Goal: Task Accomplishment & Management: Manage account settings

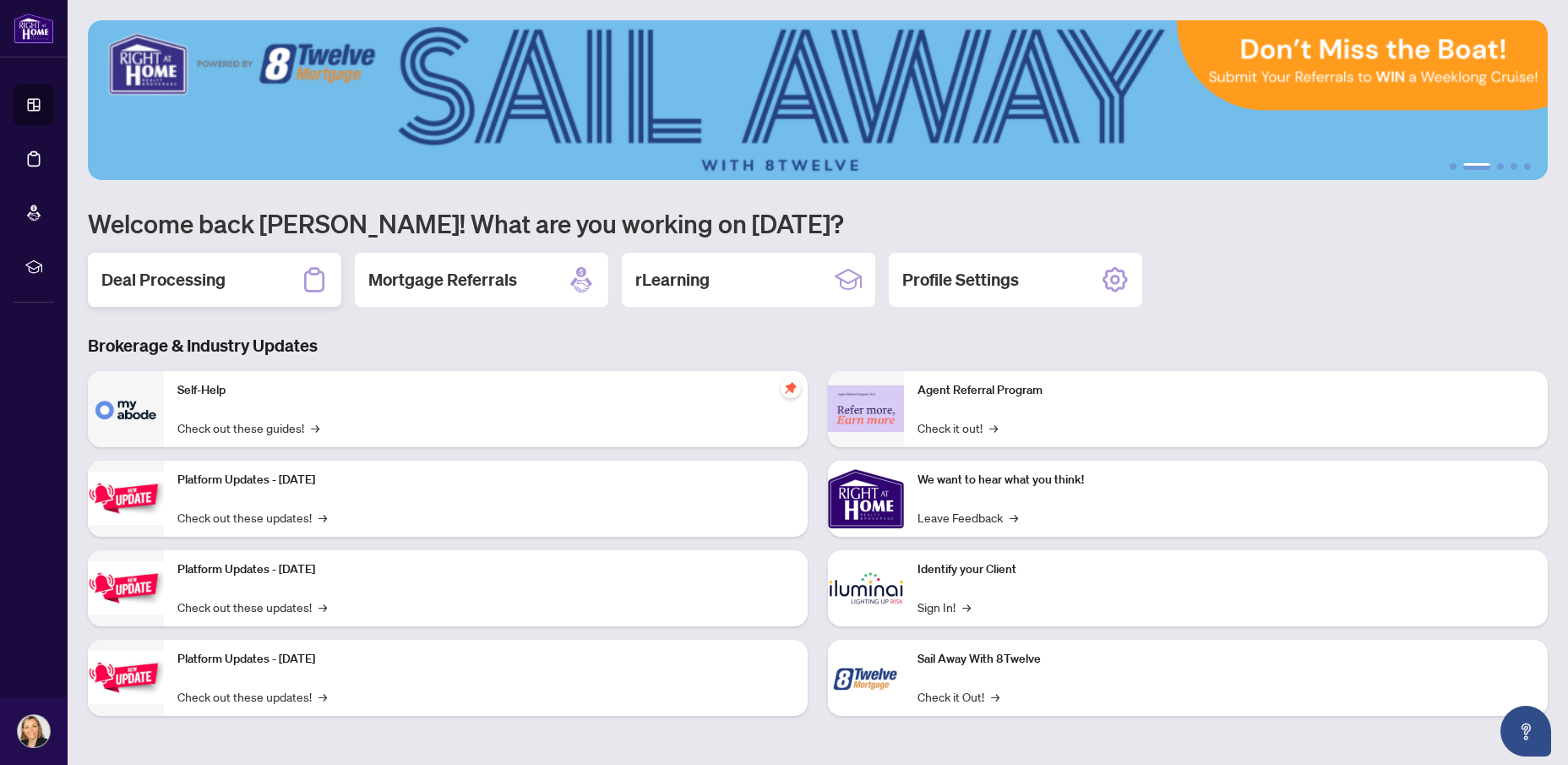
click at [158, 277] on h2 "Deal Processing" at bounding box center [164, 279] width 124 height 24
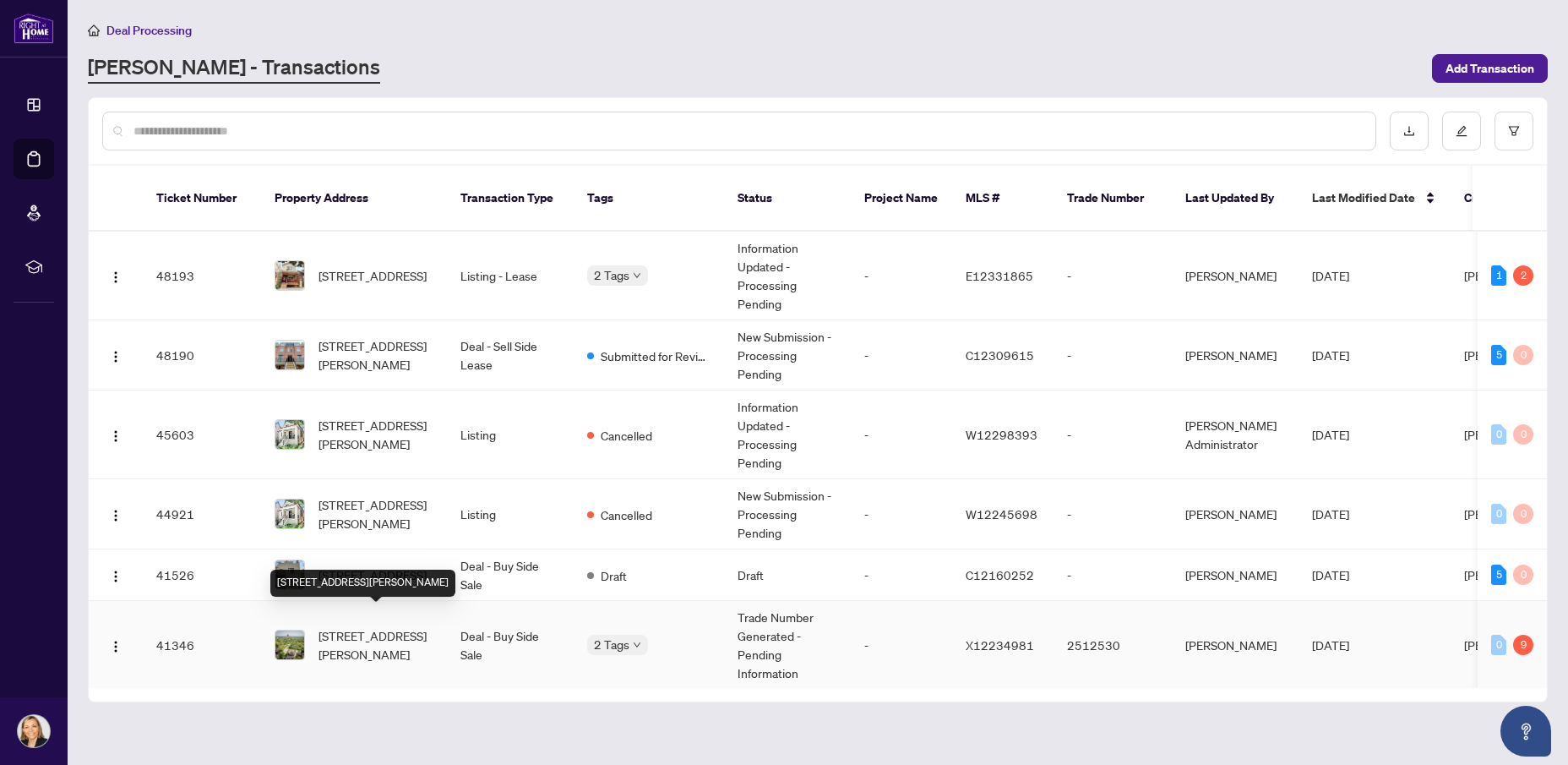
click at [404, 626] on span "[STREET_ADDRESS][PERSON_NAME]" at bounding box center [376, 645] width 115 height 37
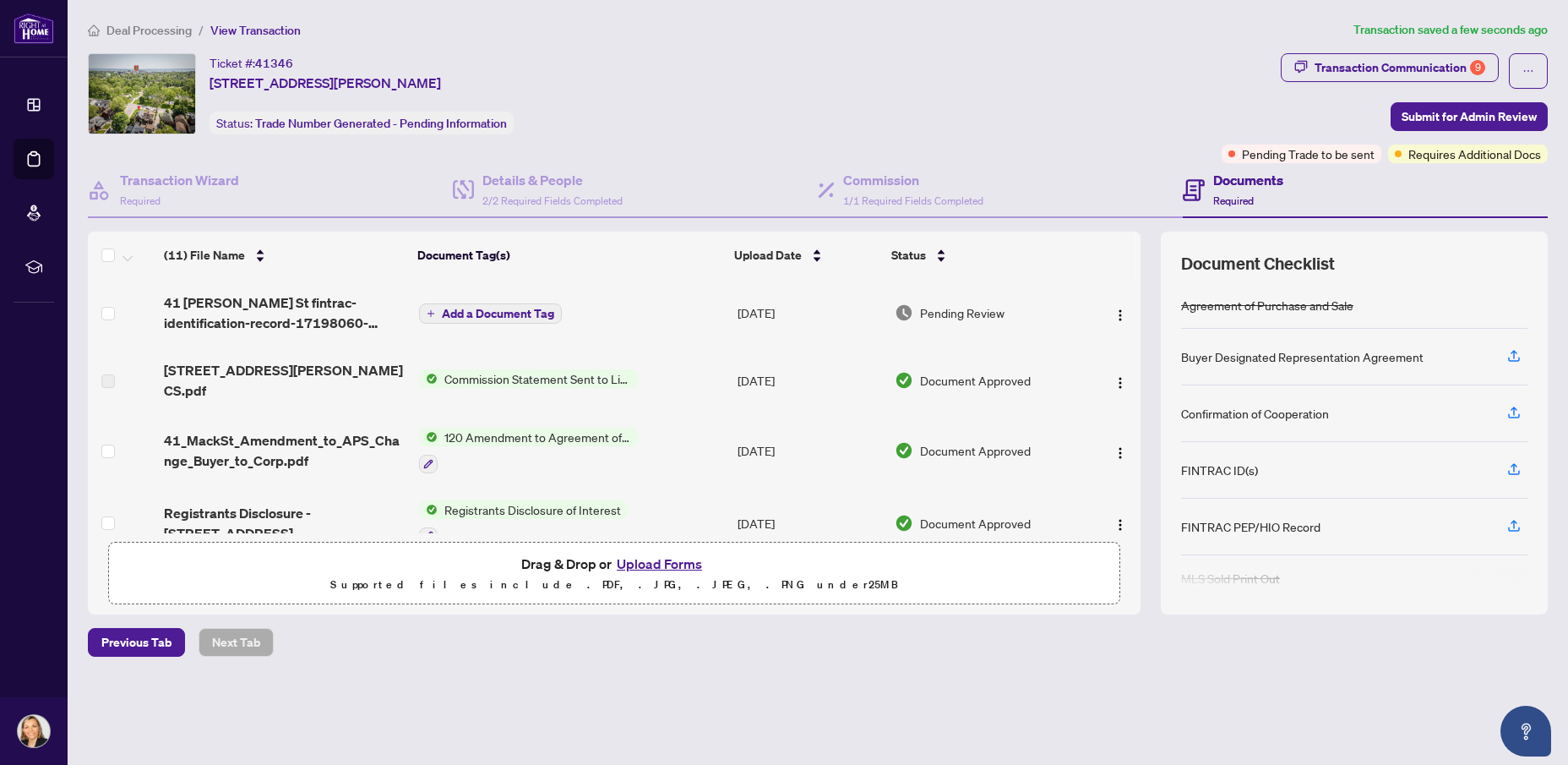
click at [486, 312] on span "Add a Document Tag" at bounding box center [498, 313] width 112 height 12
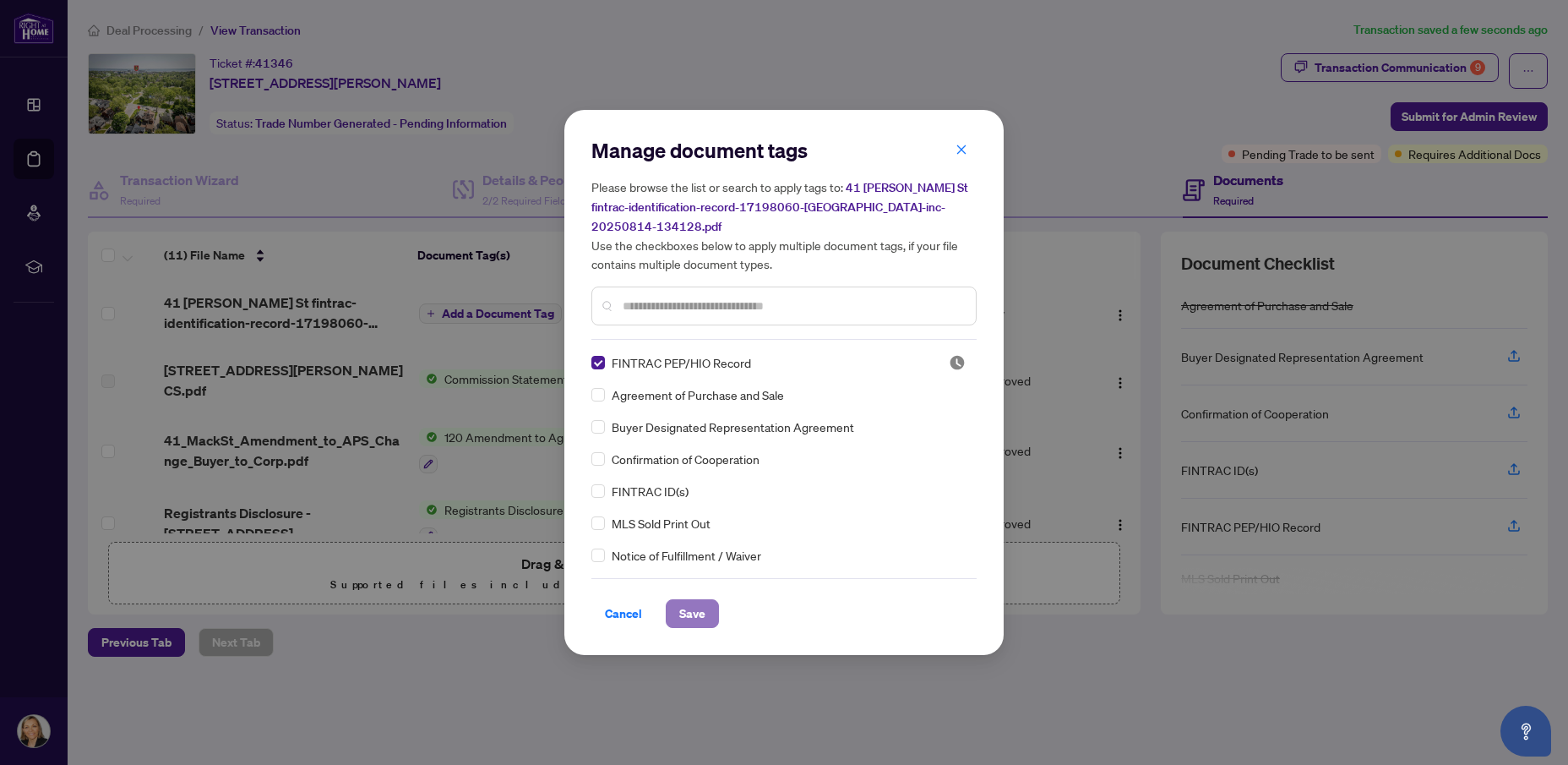
click at [692, 605] on span "Save" at bounding box center [692, 613] width 26 height 27
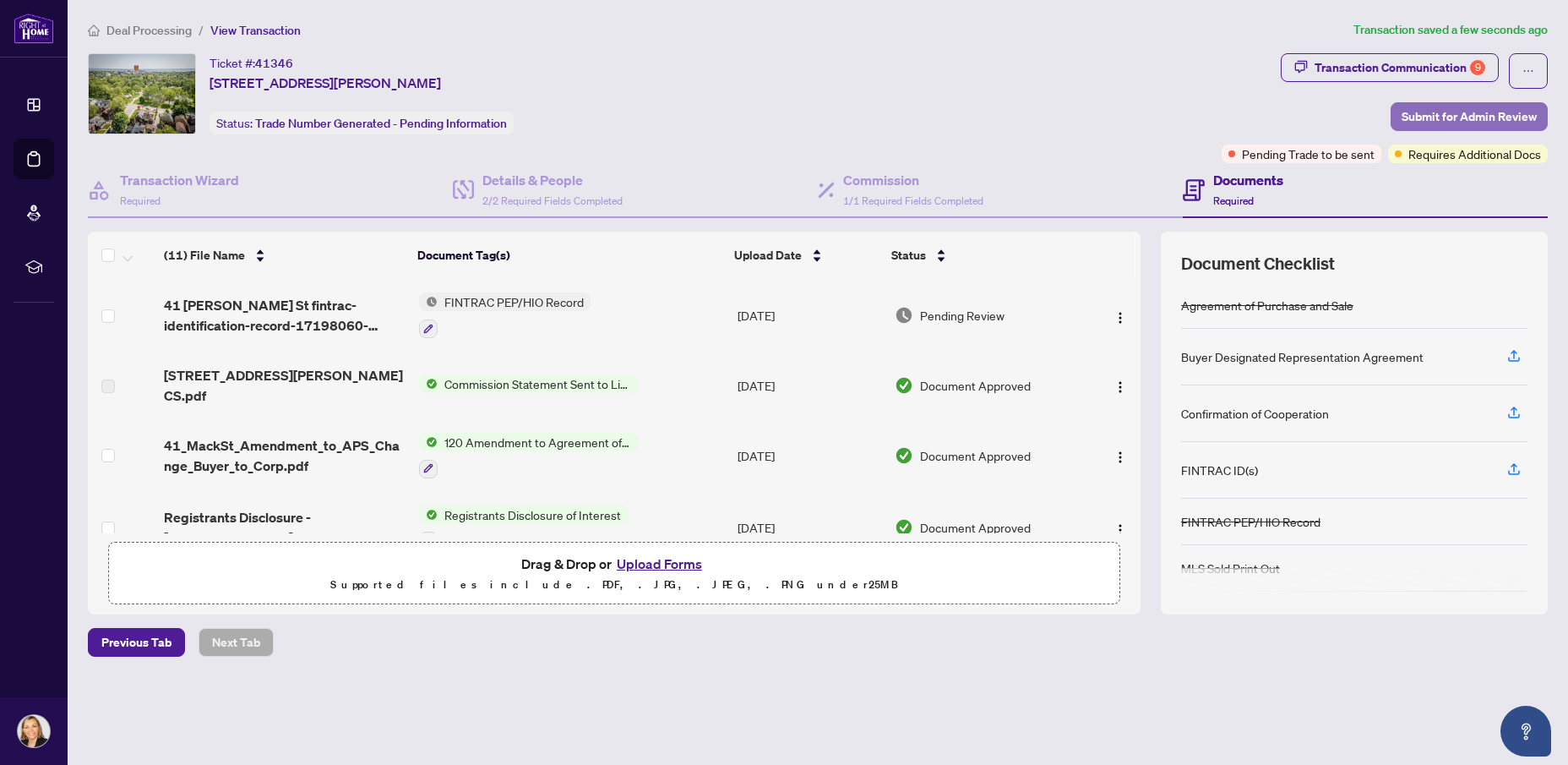
click at [1482, 116] on span "Submit for Admin Review" at bounding box center [1469, 117] width 135 height 27
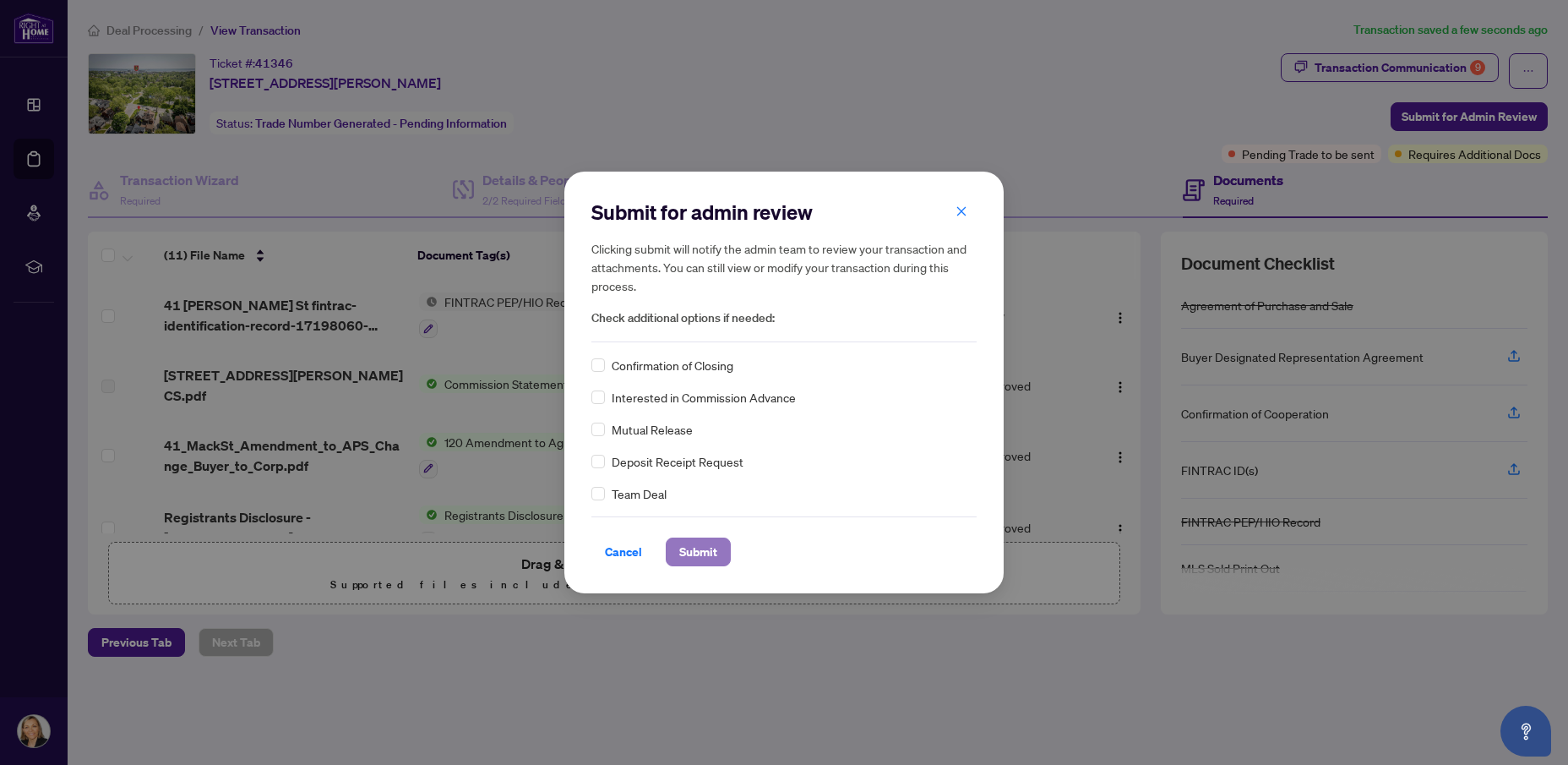
click at [700, 559] on span "Submit" at bounding box center [698, 552] width 38 height 27
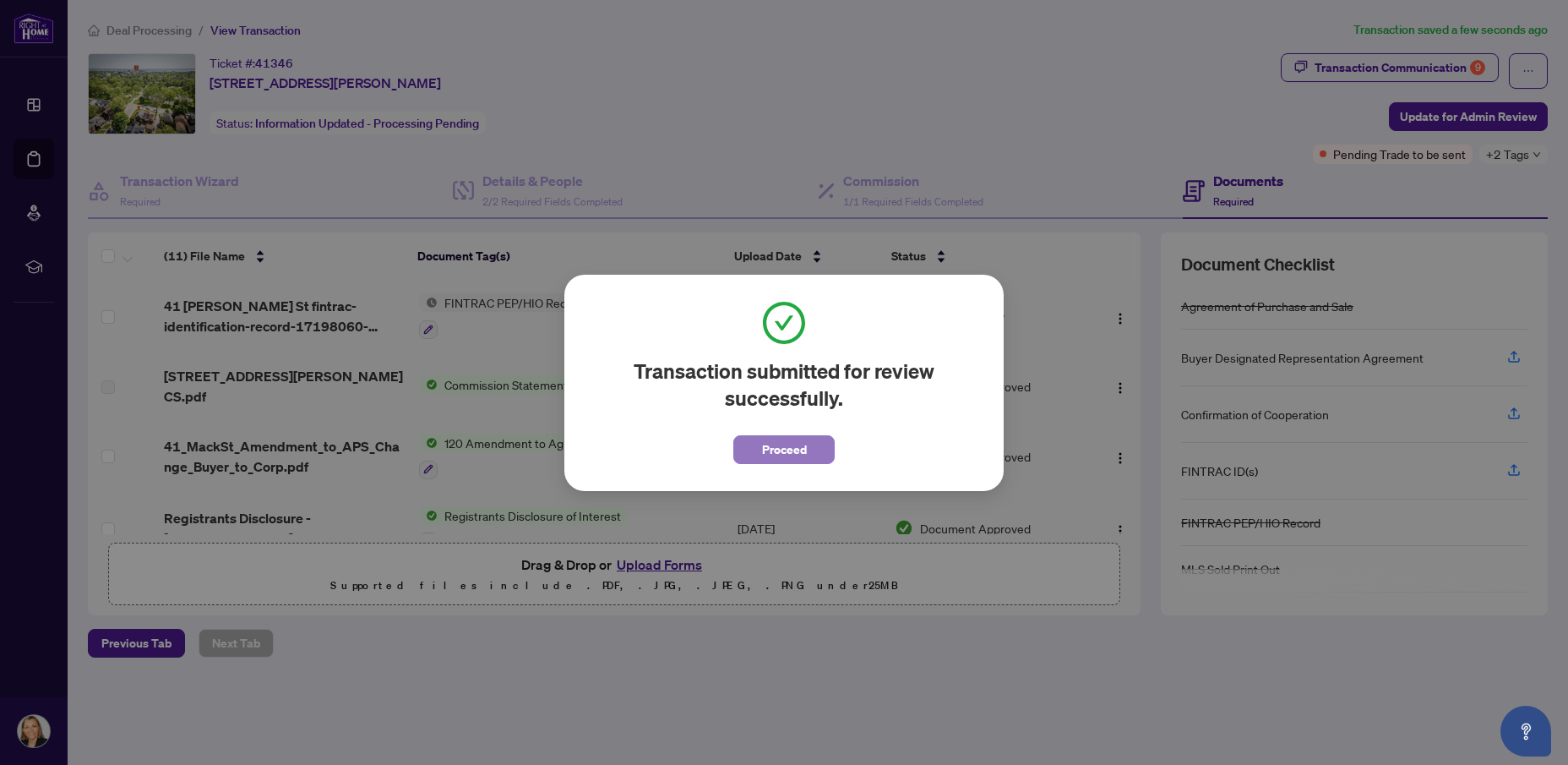
click at [790, 458] on span "Proceed" at bounding box center [784, 450] width 45 height 27
